Goal: Information Seeking & Learning: Check status

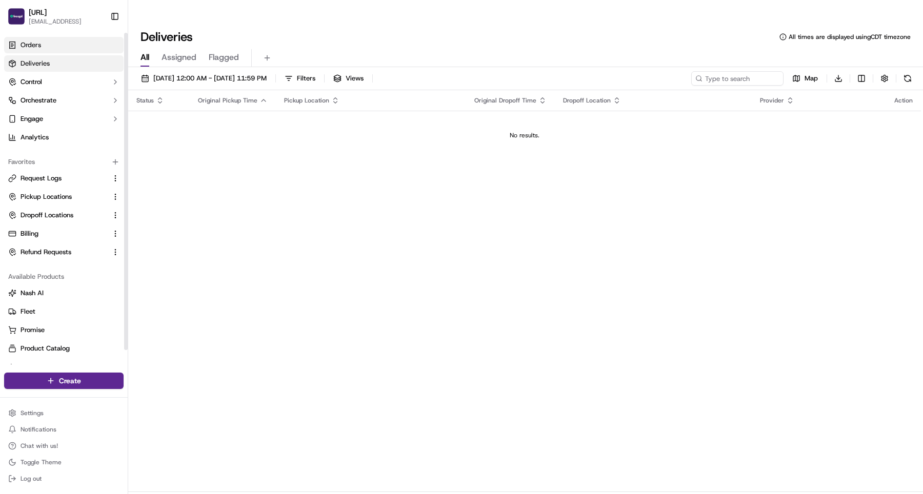
click at [50, 42] on link "Orders" at bounding box center [63, 45] width 119 height 16
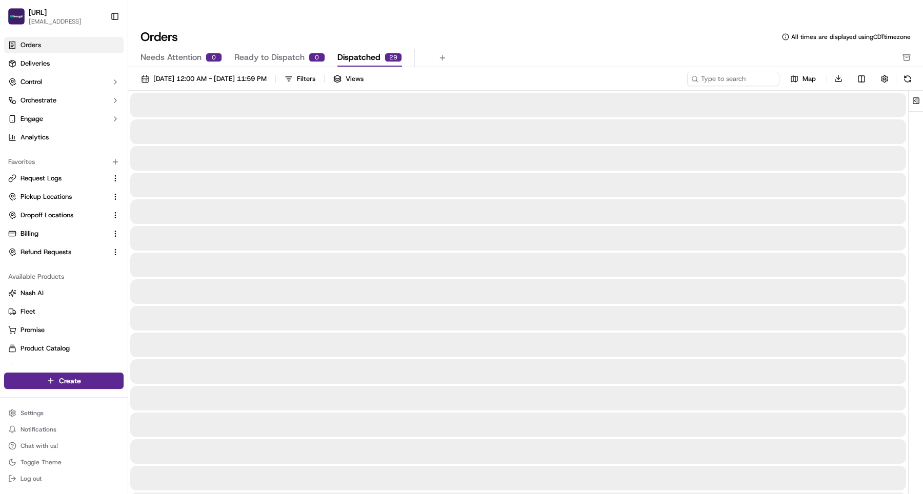
click at [352, 51] on span "Dispatched" at bounding box center [358, 57] width 43 height 12
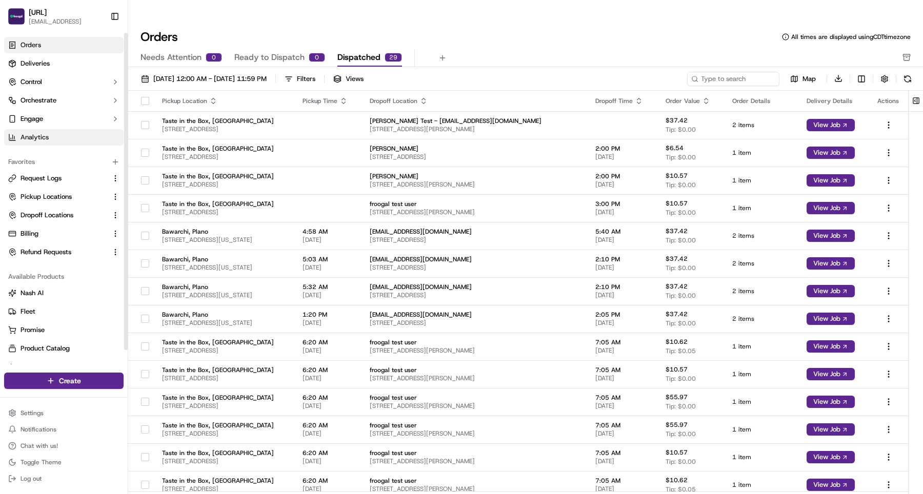
click at [39, 140] on span "Analytics" at bounding box center [35, 137] width 28 height 9
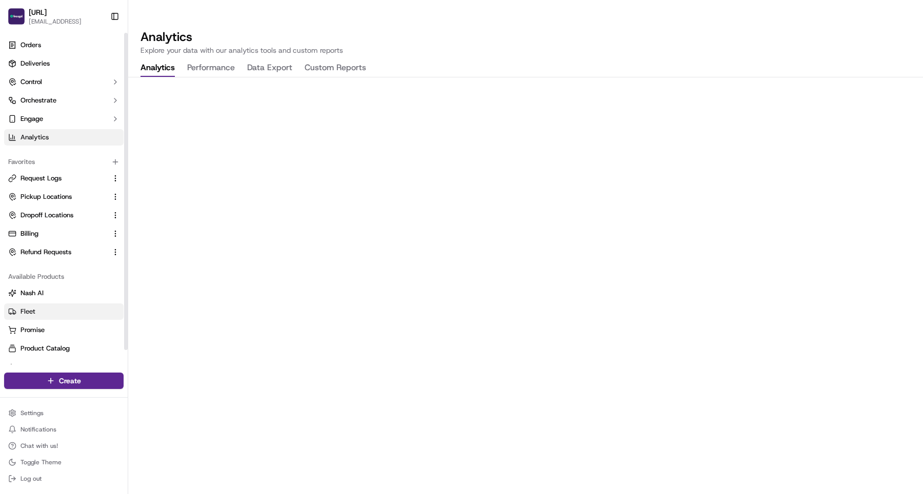
click at [45, 312] on link "Fleet" at bounding box center [63, 311] width 111 height 9
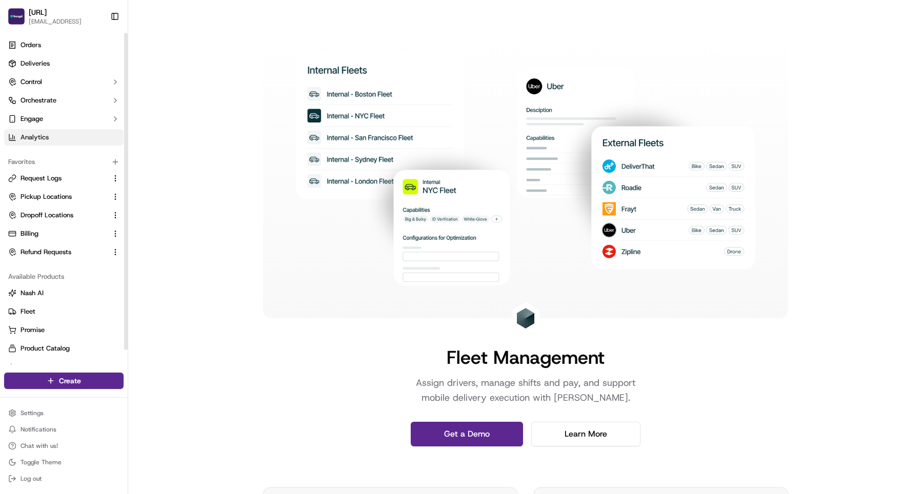
click at [57, 138] on link "Analytics" at bounding box center [63, 137] width 119 height 16
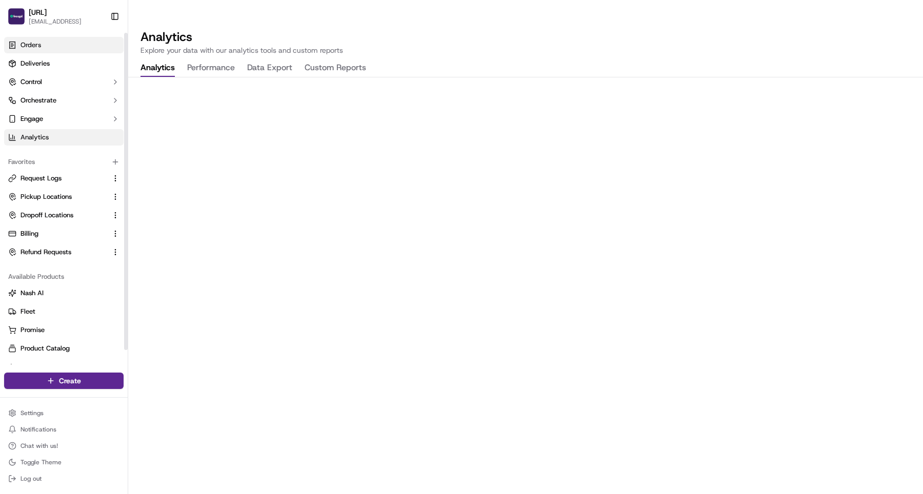
click at [55, 47] on link "Orders" at bounding box center [63, 45] width 119 height 16
